Goal: Information Seeking & Learning: Learn about a topic

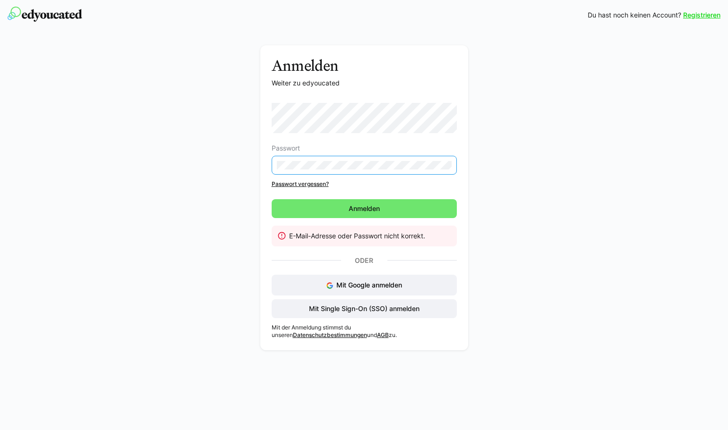
click at [229, 179] on div "Anmelden Weiter zu edyoucated Passwort Passwort vergessen? [GEOGRAPHIC_DATA] E-…" at bounding box center [364, 200] width 532 height 310
click at [252, 164] on div "Anmelden Weiter zu edyoucated Passwort Passwort vergessen? [GEOGRAPHIC_DATA] E-…" at bounding box center [364, 200] width 532 height 310
click at [380, 311] on span "Mit Single Sign-On (SSO) anmelden" at bounding box center [363, 308] width 113 height 9
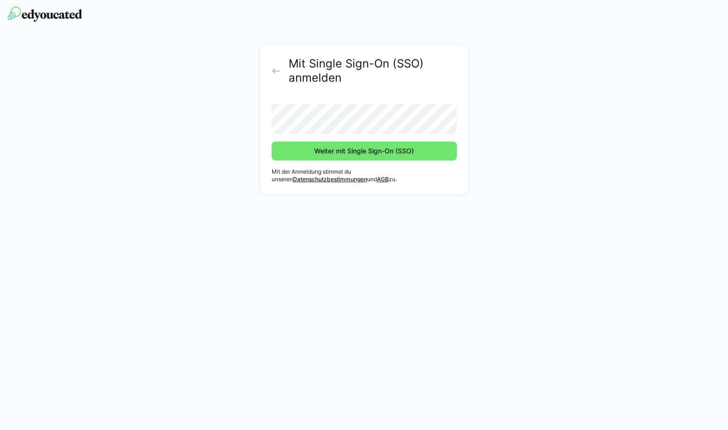
click at [271, 142] on button "Weiter mit Single Sign-On (SSO)" at bounding box center [363, 151] width 185 height 19
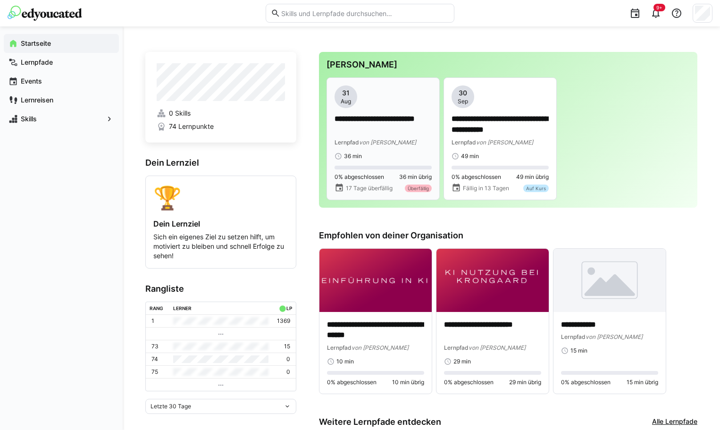
click at [397, 104] on app-date-bubble "31 Aug" at bounding box center [383, 96] width 97 height 23
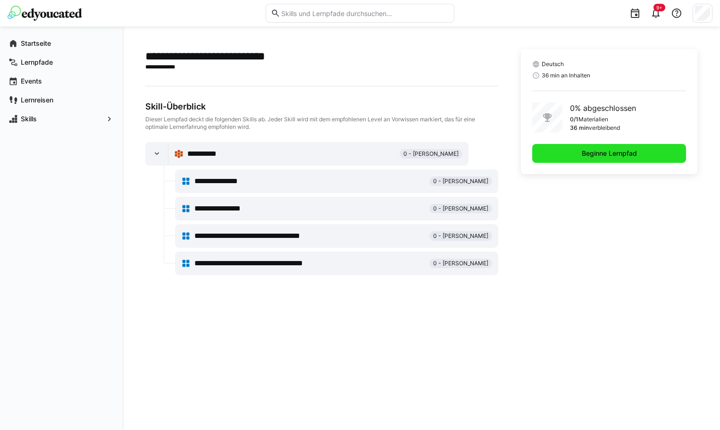
click at [648, 158] on span "Beginne Lernpfad" at bounding box center [610, 153] width 154 height 19
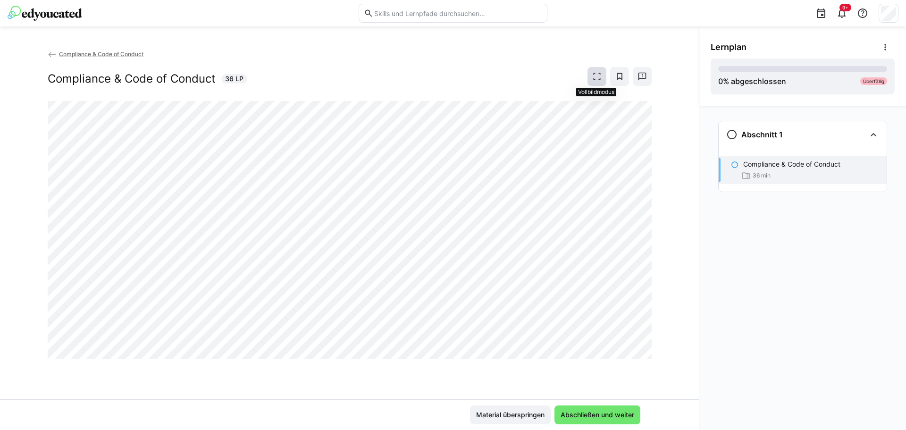
click at [600, 69] on span at bounding box center [597, 76] width 19 height 19
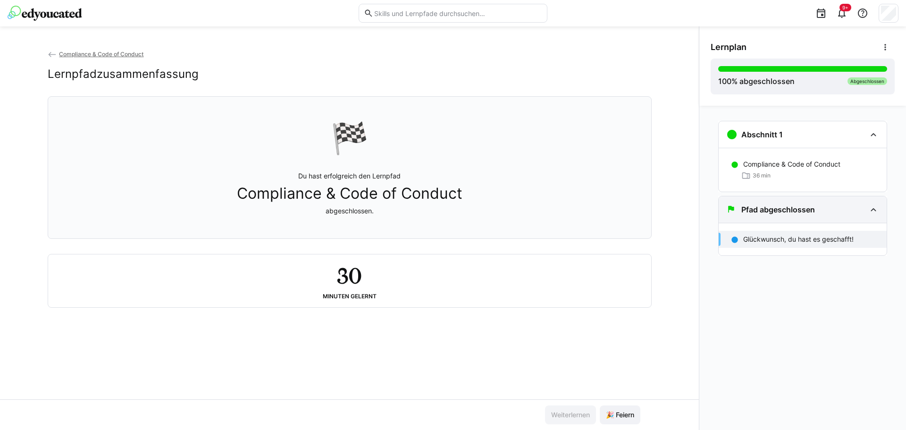
click at [727, 209] on eds-icon at bounding box center [873, 209] width 11 height 11
click at [622, 412] on span "🎉 Feiern" at bounding box center [620, 414] width 31 height 9
click at [727, 86] on div "100 % abgeschlossen Abgeschlossen" at bounding box center [803, 76] width 169 height 21
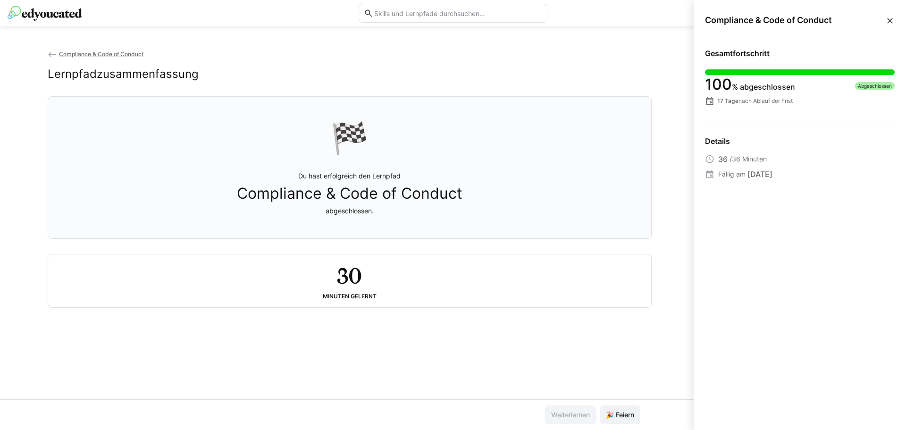
click at [727, 20] on eds-icon at bounding box center [890, 20] width 9 height 9
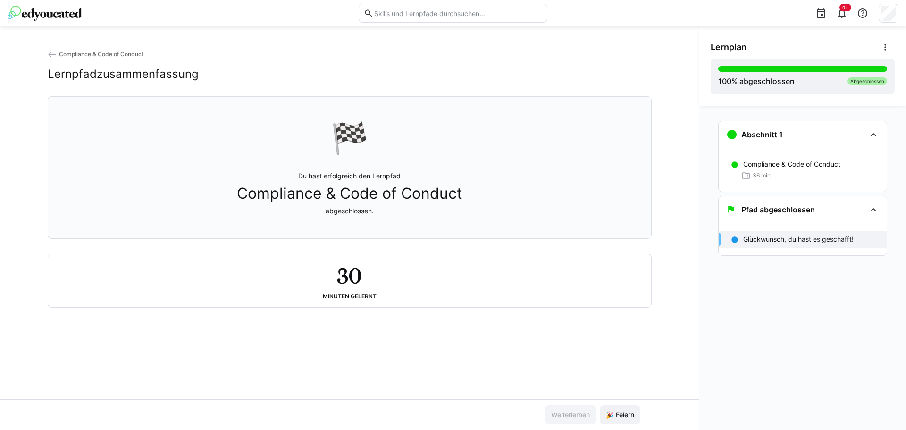
click at [104, 53] on span "Compliance & Code of Conduct" at bounding box center [101, 54] width 85 height 7
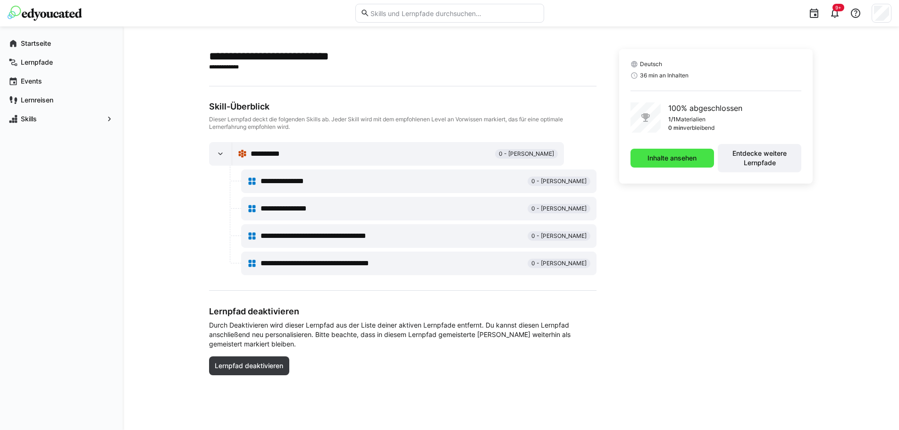
click at [675, 160] on span "Inhalte ansehen" at bounding box center [672, 157] width 52 height 9
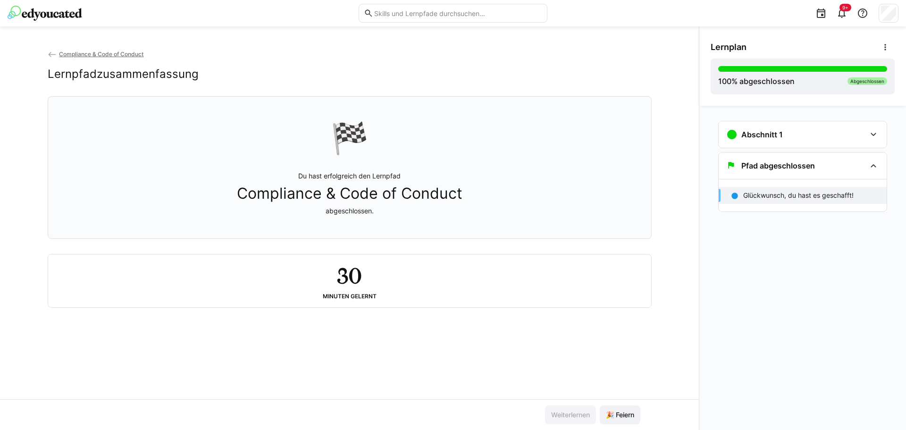
click at [114, 48] on div "Compliance & Code of Conduct Lernpfadzusammenfassung 🏁 Du hast erfolgreich den …" at bounding box center [349, 228] width 699 height 404
click at [115, 51] on span "Compliance & Code of Conduct" at bounding box center [101, 54] width 85 height 7
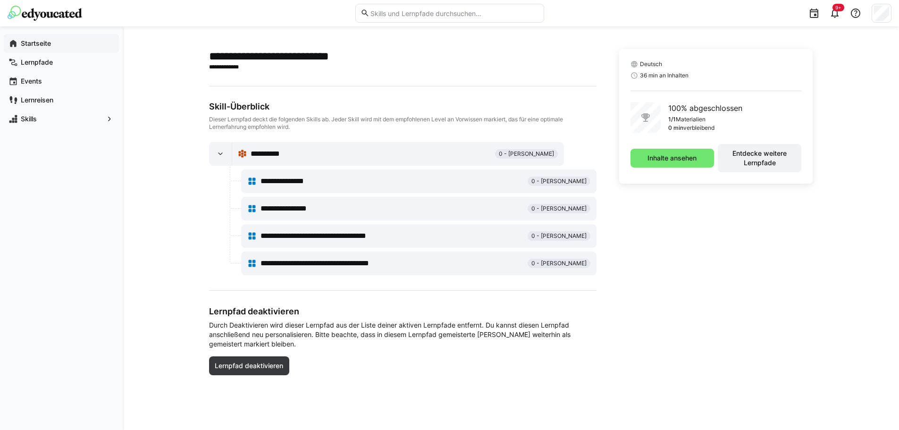
click at [38, 38] on div "Startseite" at bounding box center [61, 43] width 115 height 19
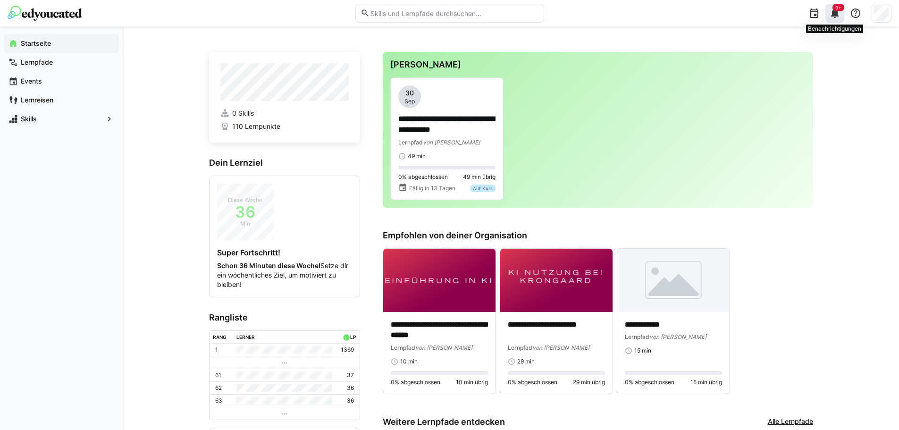
click at [838, 11] on span "9+" at bounding box center [839, 8] width 12 height 8
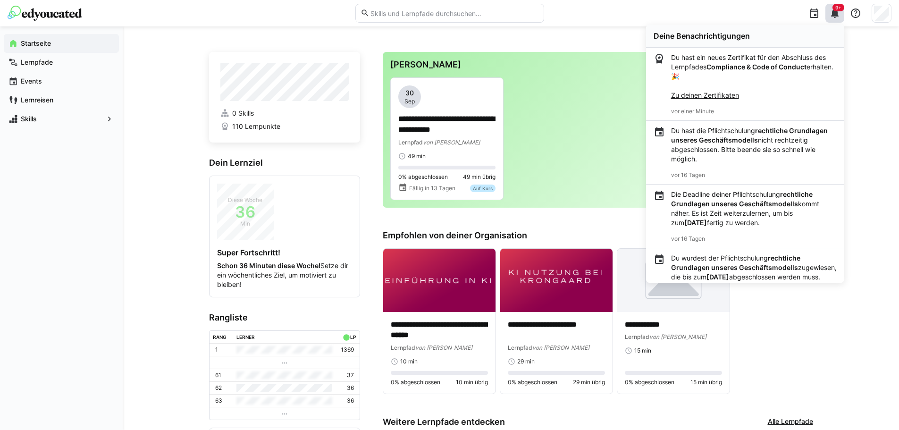
click at [717, 97] on link "Zu deinen Zertifikaten" at bounding box center [705, 95] width 68 height 8
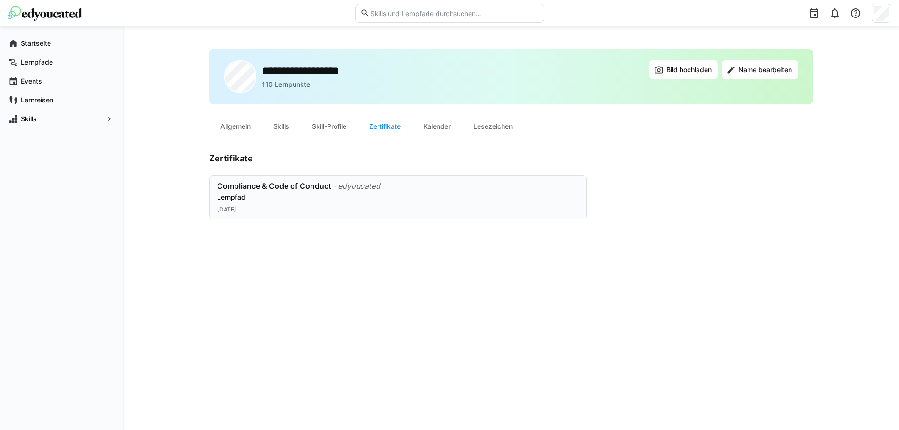
click at [372, 204] on div "Compliance & Code of Conduct - edyoucated Lernpfad [DATE]" at bounding box center [398, 197] width 362 height 32
click at [287, 126] on div "Skills" at bounding box center [281, 126] width 39 height 23
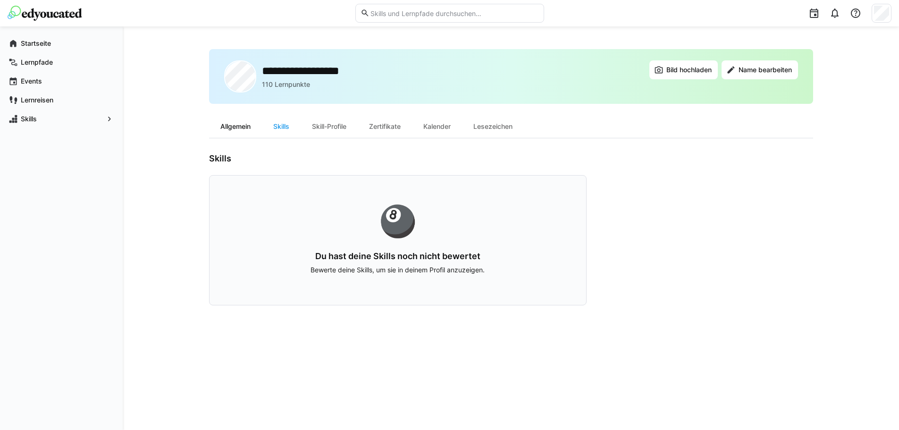
click at [237, 121] on div "Allgemein" at bounding box center [235, 126] width 53 height 23
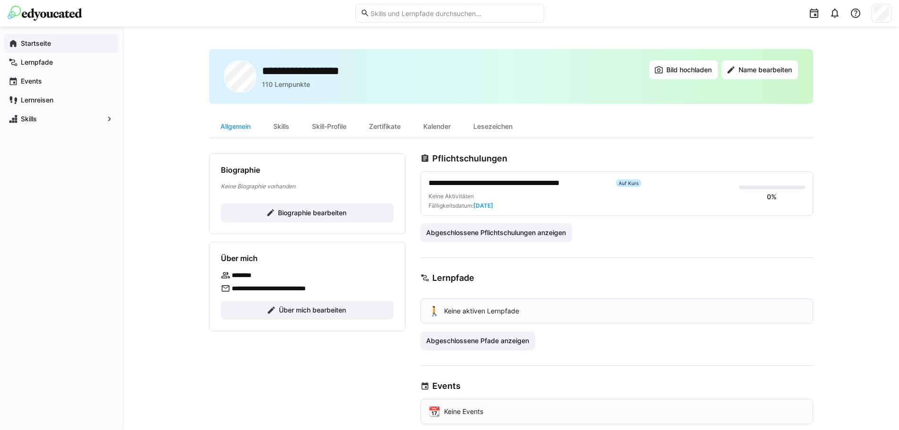
click at [0, 0] on app-navigation-label "Startseite" at bounding box center [0, 0] width 0 height 0
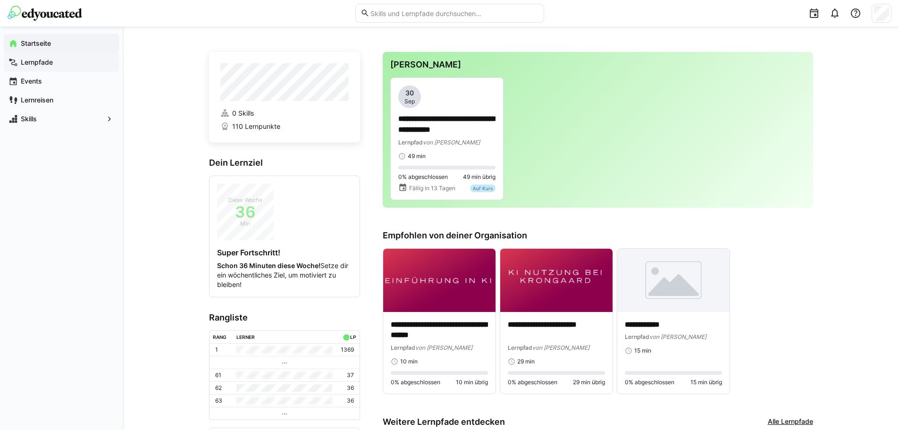
click at [0, 0] on app-navigation-label "Lernpfade" at bounding box center [0, 0] width 0 height 0
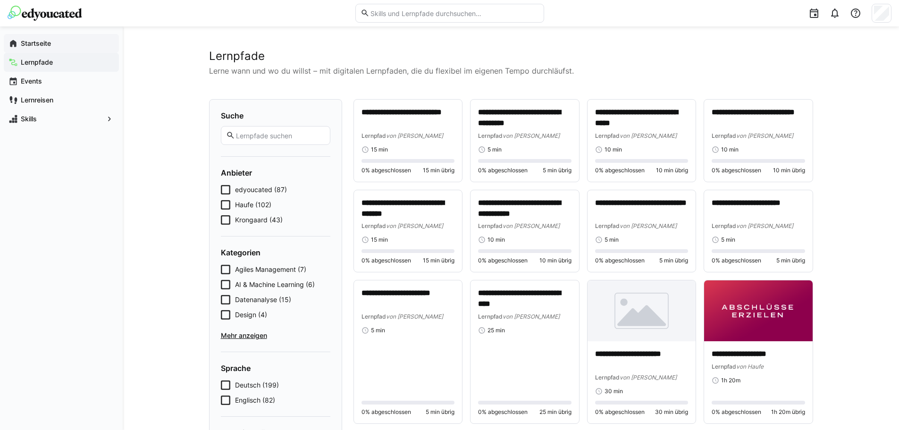
click at [0, 0] on app-navigation-label "Startseite" at bounding box center [0, 0] width 0 height 0
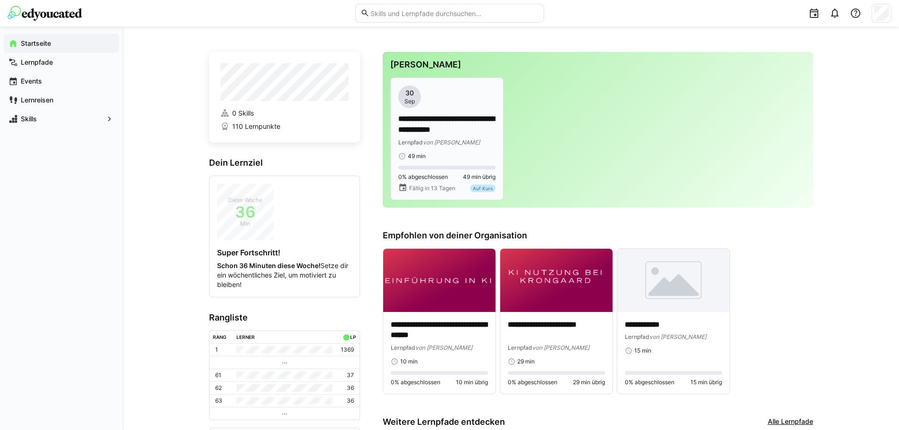
click at [436, 103] on app-date-bubble "[DATE]" at bounding box center [446, 96] width 97 height 23
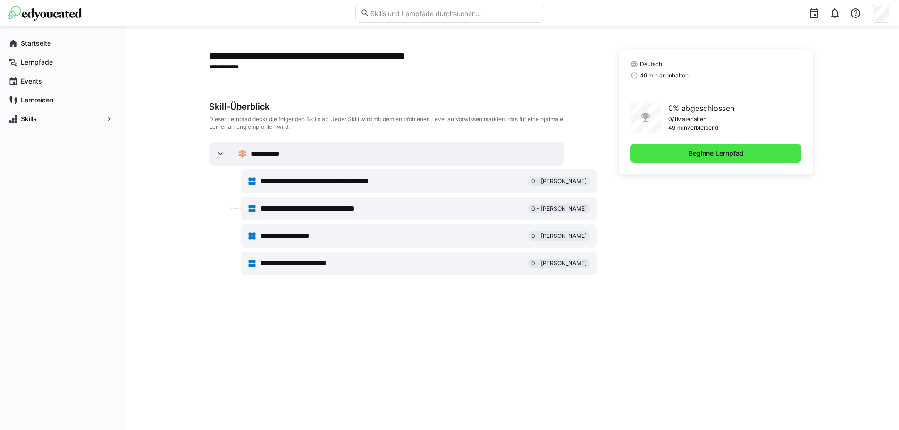
click at [713, 156] on span "Beginne Lernpfad" at bounding box center [716, 153] width 58 height 9
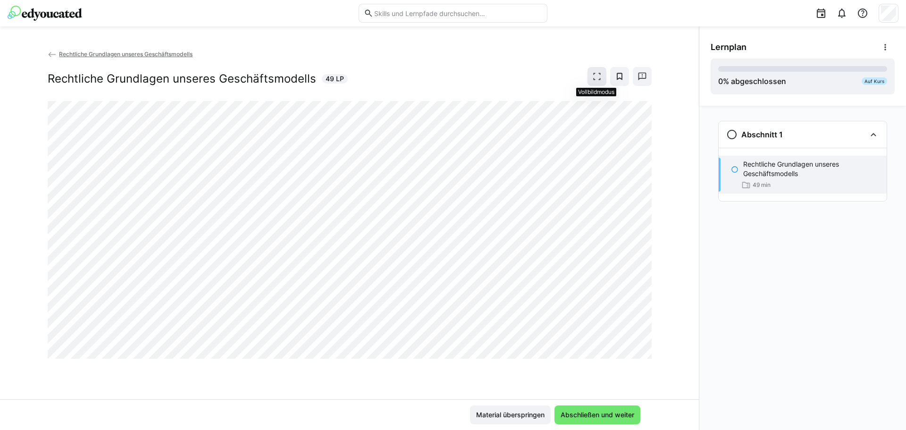
click at [600, 69] on span at bounding box center [597, 76] width 19 height 19
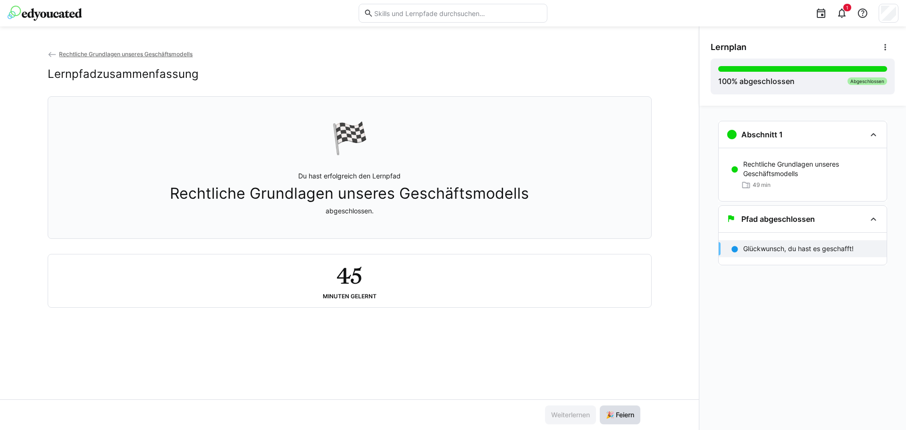
click at [623, 411] on span "🎉 Feiern" at bounding box center [620, 414] width 31 height 9
click at [865, 81] on div "Abgeschlossen" at bounding box center [868, 81] width 40 height 8
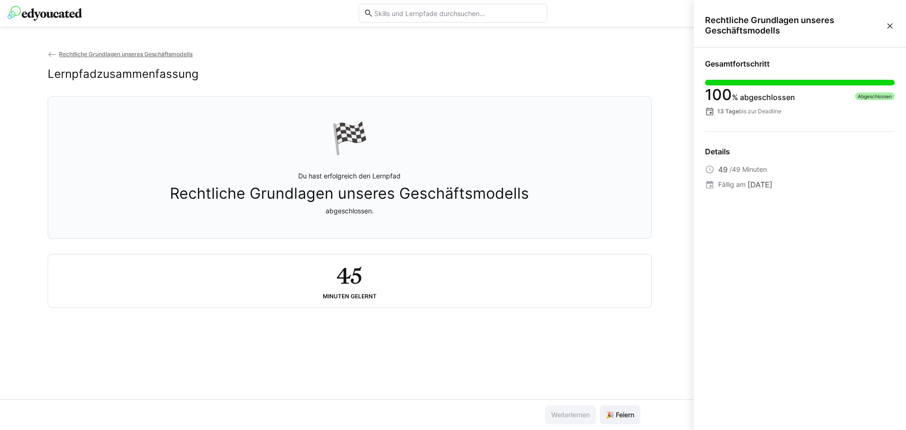
click at [890, 27] on eds-icon at bounding box center [890, 25] width 9 height 9
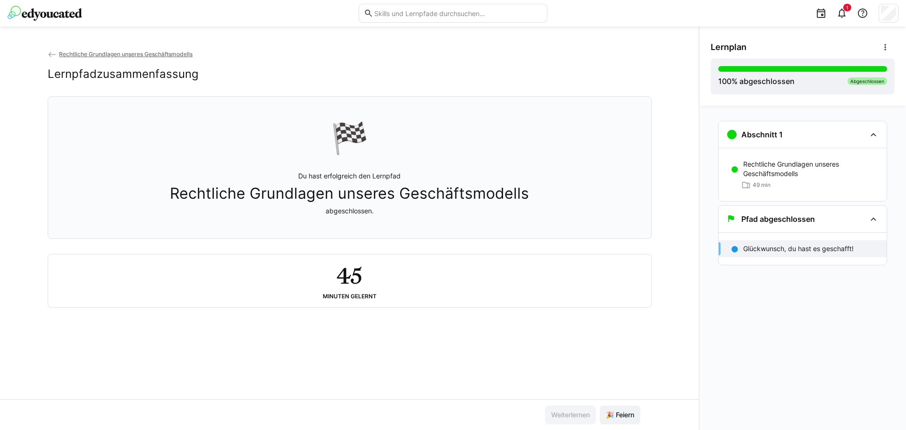
click at [134, 51] on span "Rechtliche Grundlagen unseres Geschäftsmodells" at bounding box center [126, 54] width 134 height 7
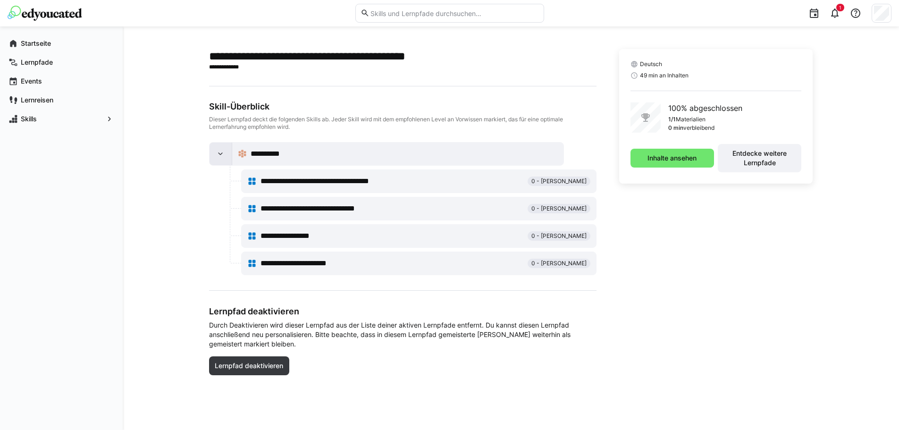
click at [227, 153] on div at bounding box center [221, 154] width 23 height 23
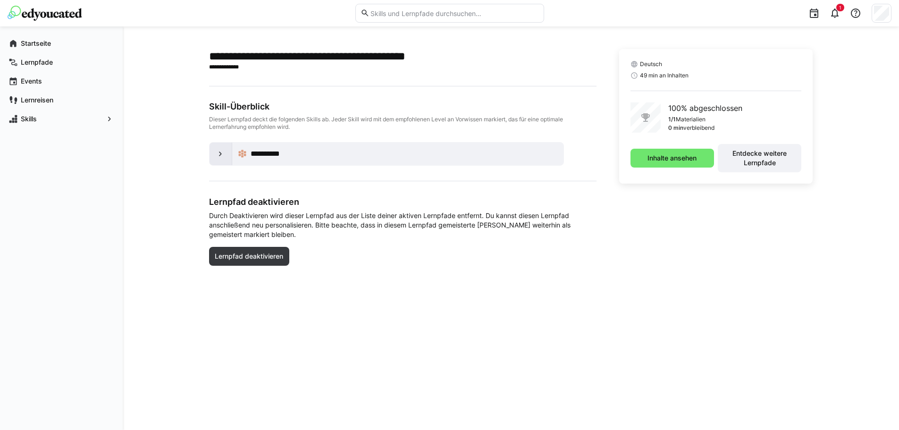
click at [226, 153] on div at bounding box center [221, 154] width 23 height 23
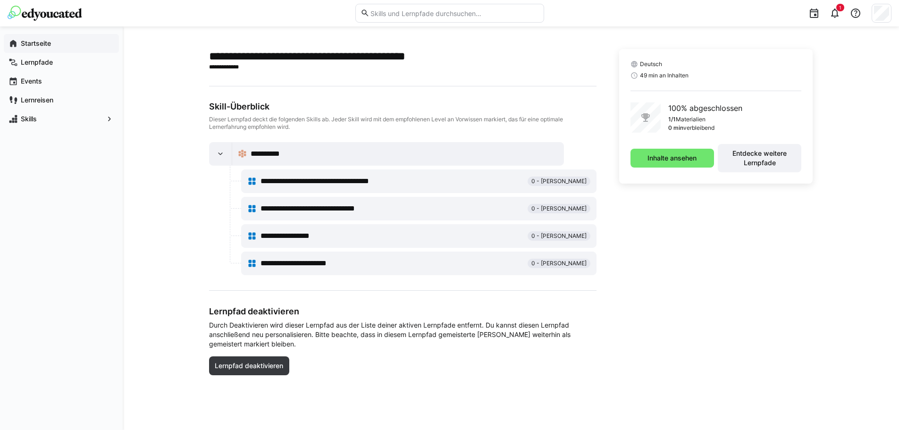
click at [0, 0] on app-navigation-label "Startseite" at bounding box center [0, 0] width 0 height 0
